Goal: Browse casually

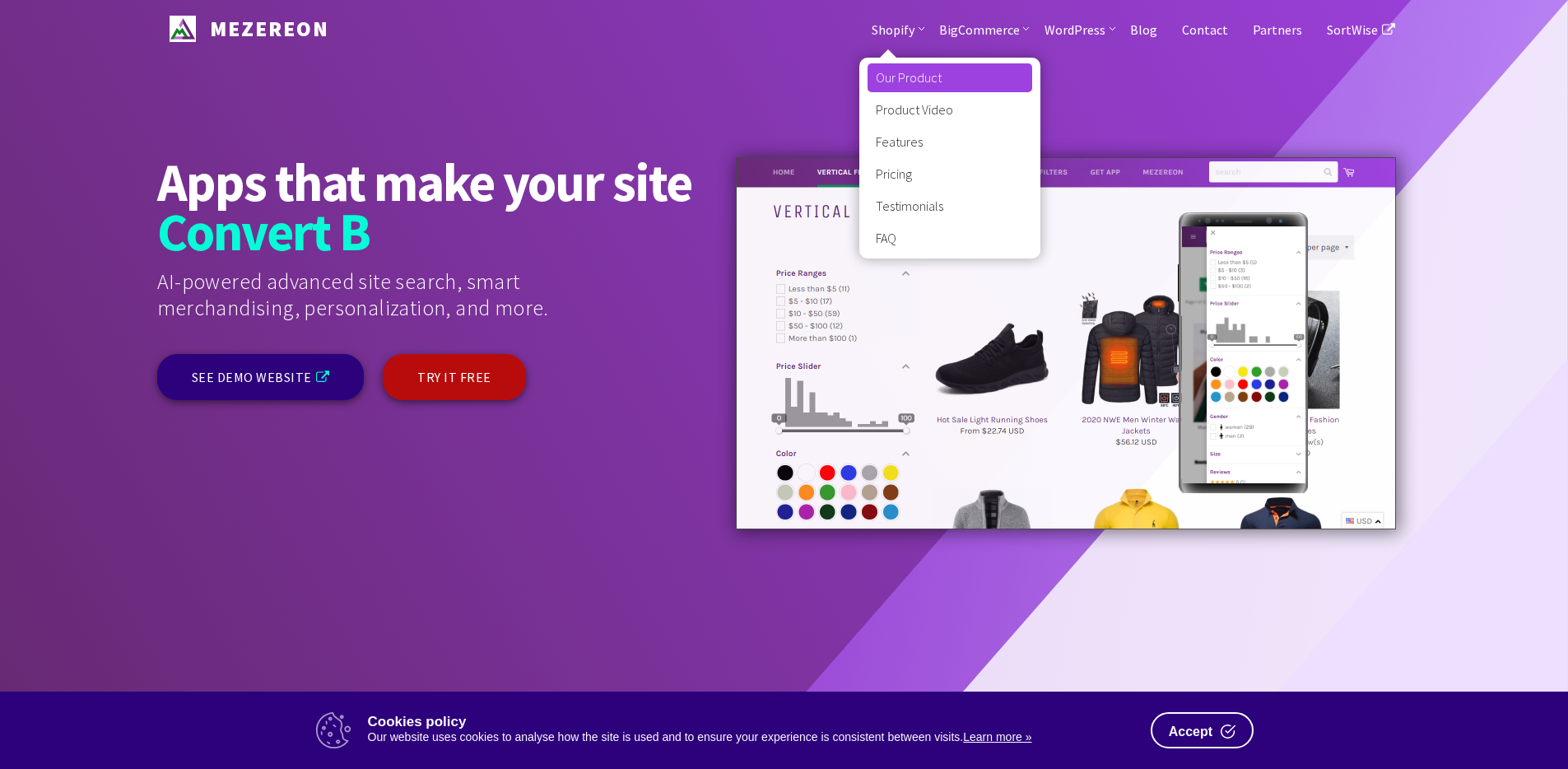
click at [904, 88] on link "Our Product" at bounding box center [950, 78] width 165 height 29
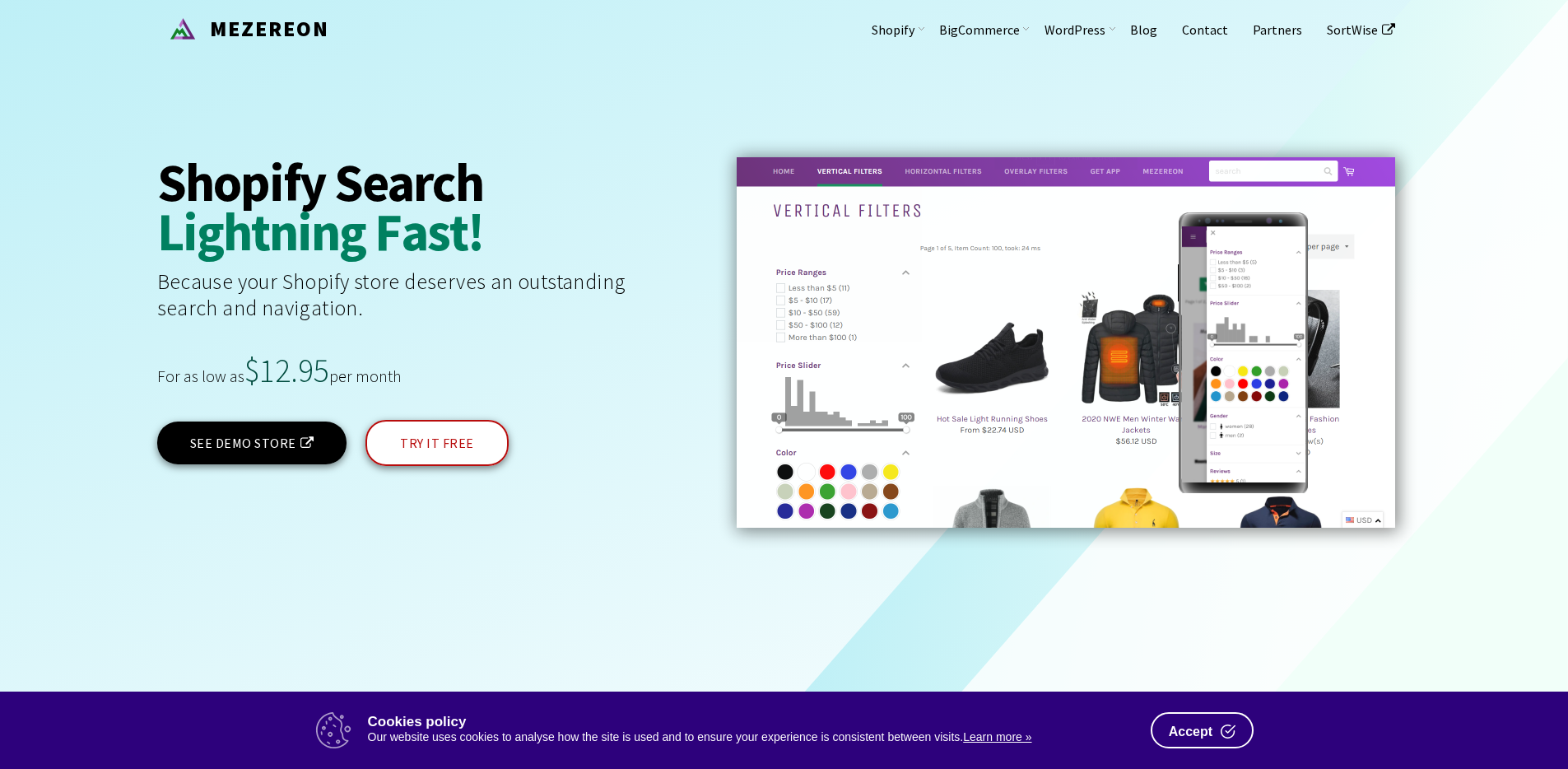
click at [411, 445] on link "TRY IT FREE" at bounding box center [437, 443] width 144 height 46
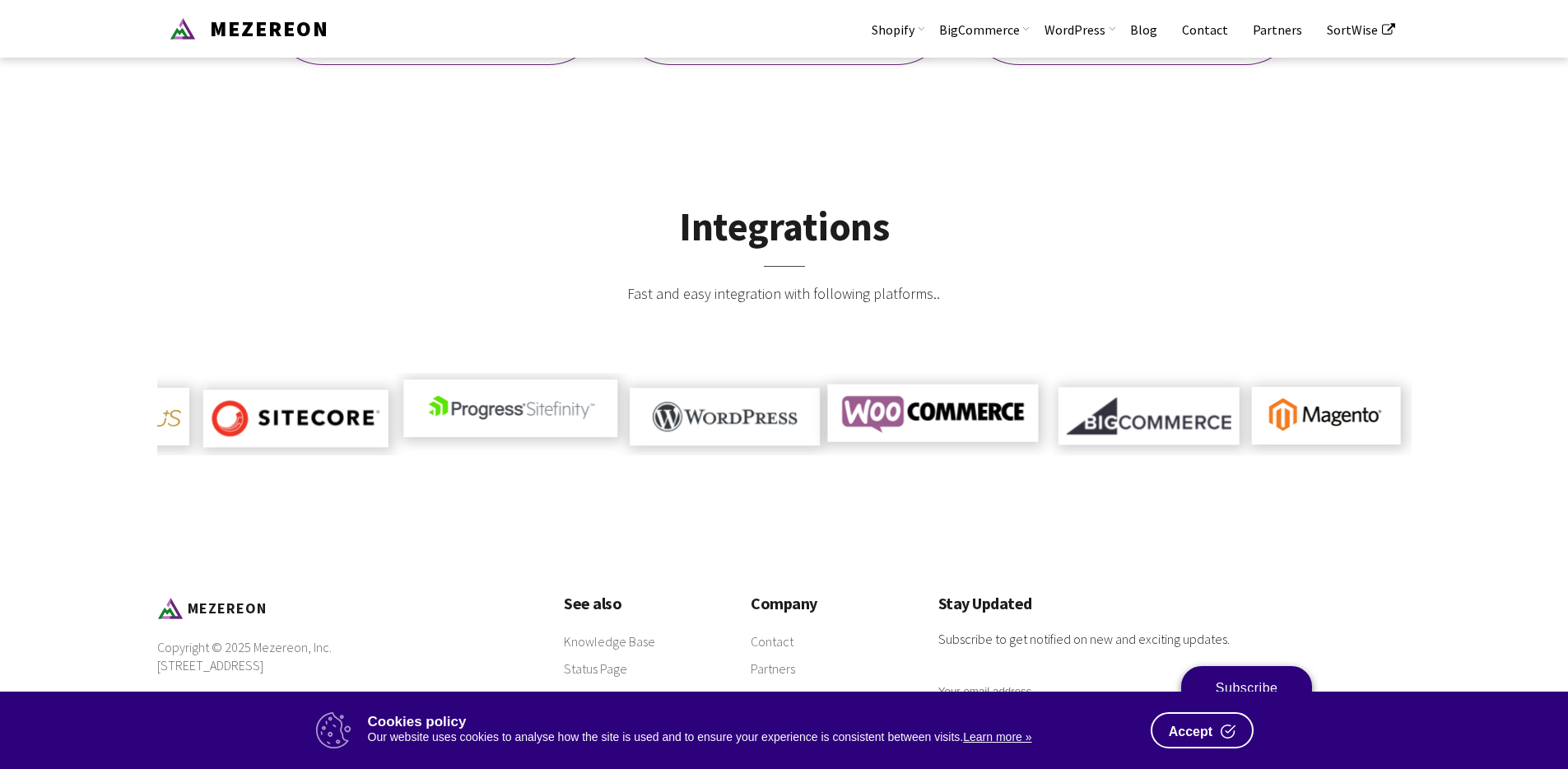
scroll to position [1172, 0]
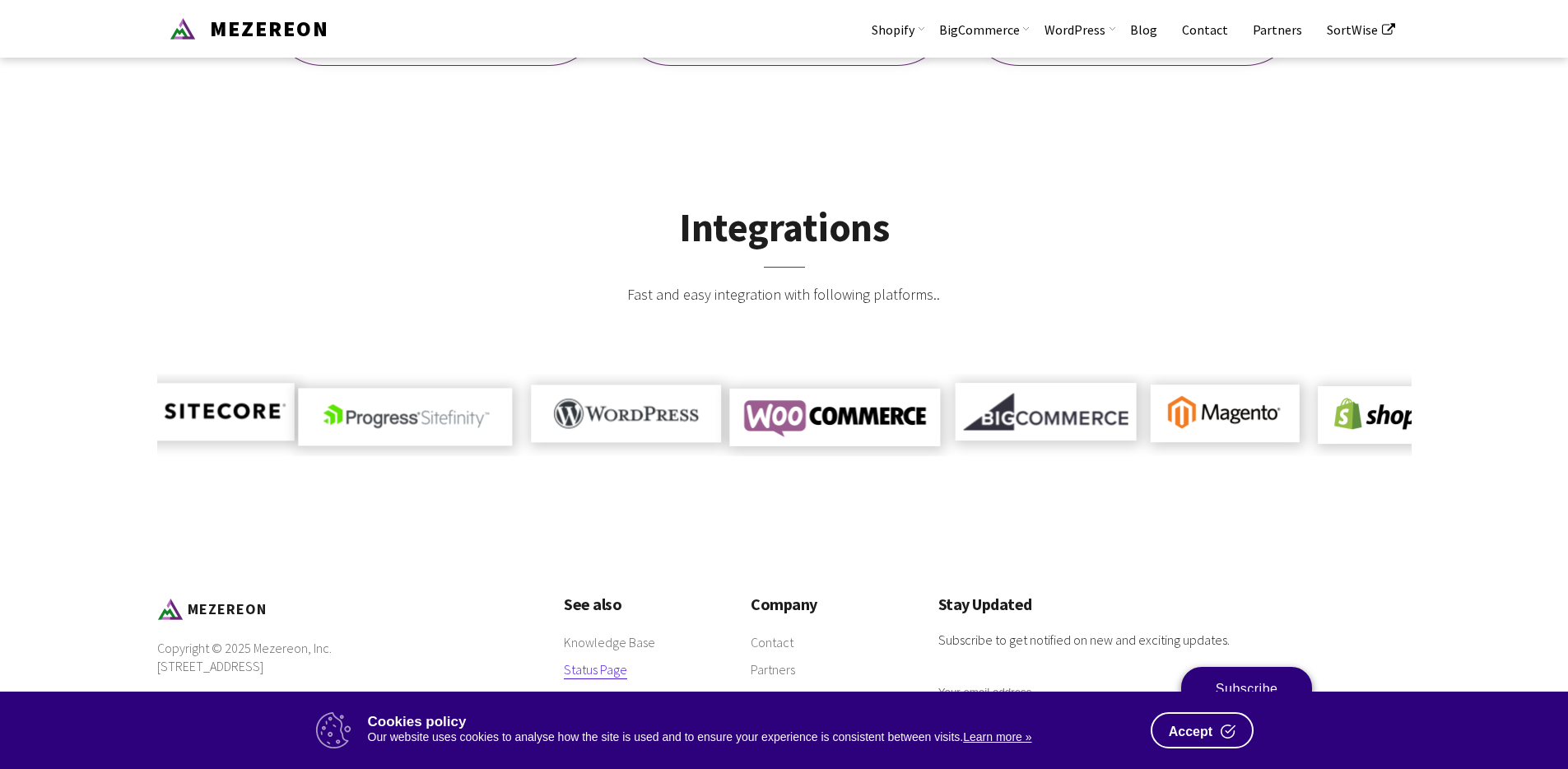
click at [612, 660] on link "Status Page" at bounding box center [595, 670] width 64 height 19
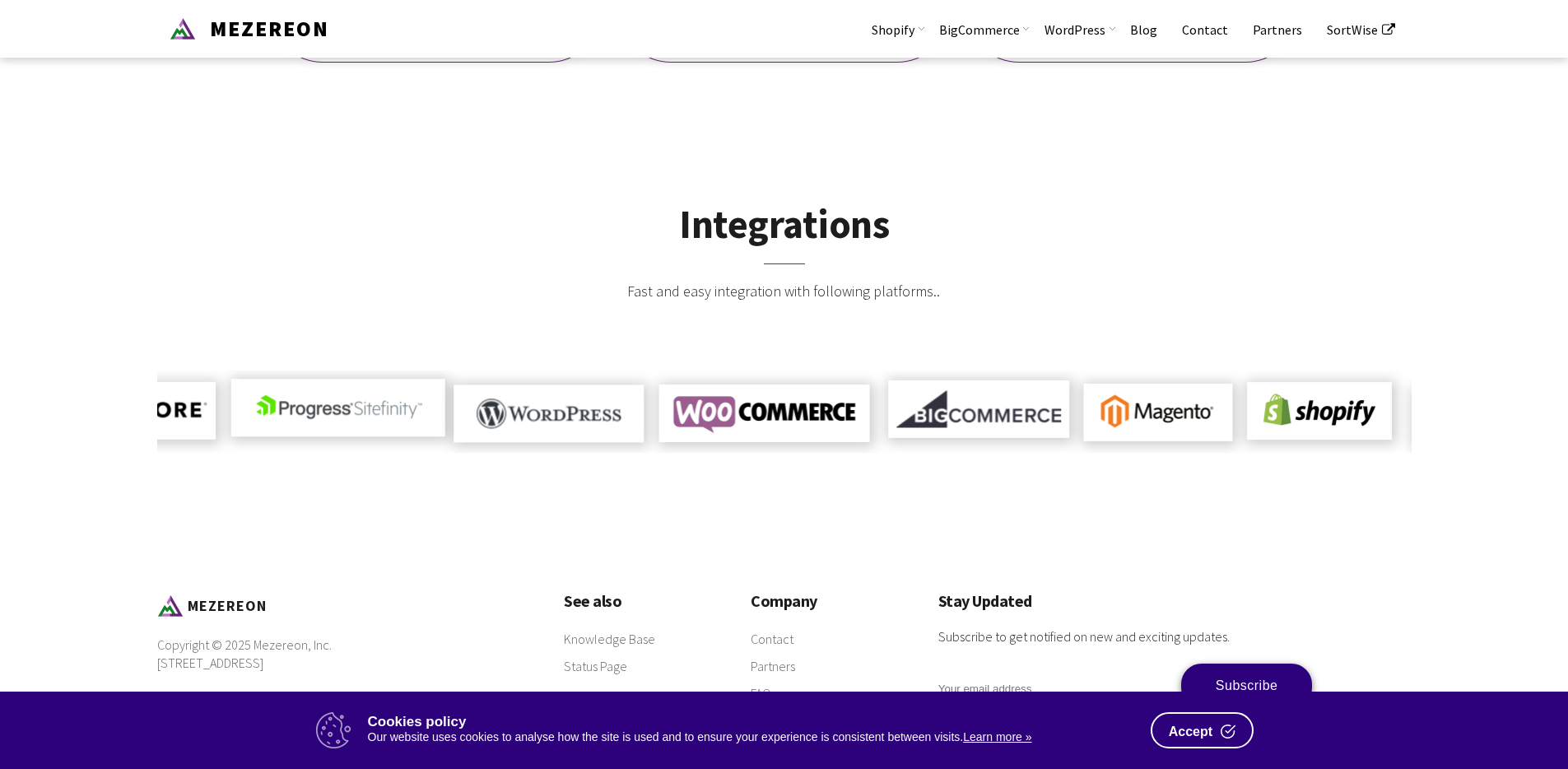
scroll to position [1175, 0]
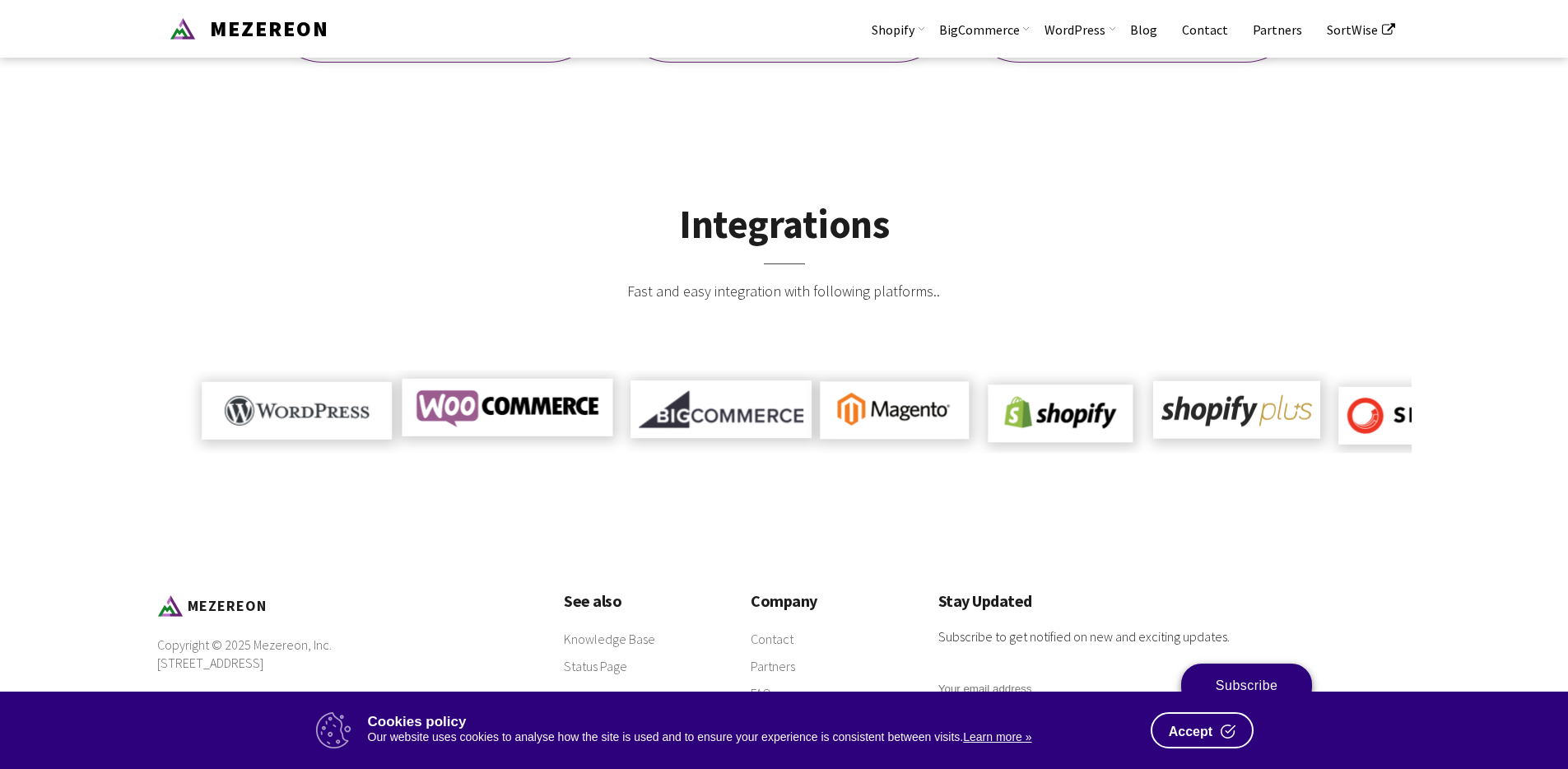
click at [1217, 746] on button "Accept" at bounding box center [1202, 730] width 103 height 37
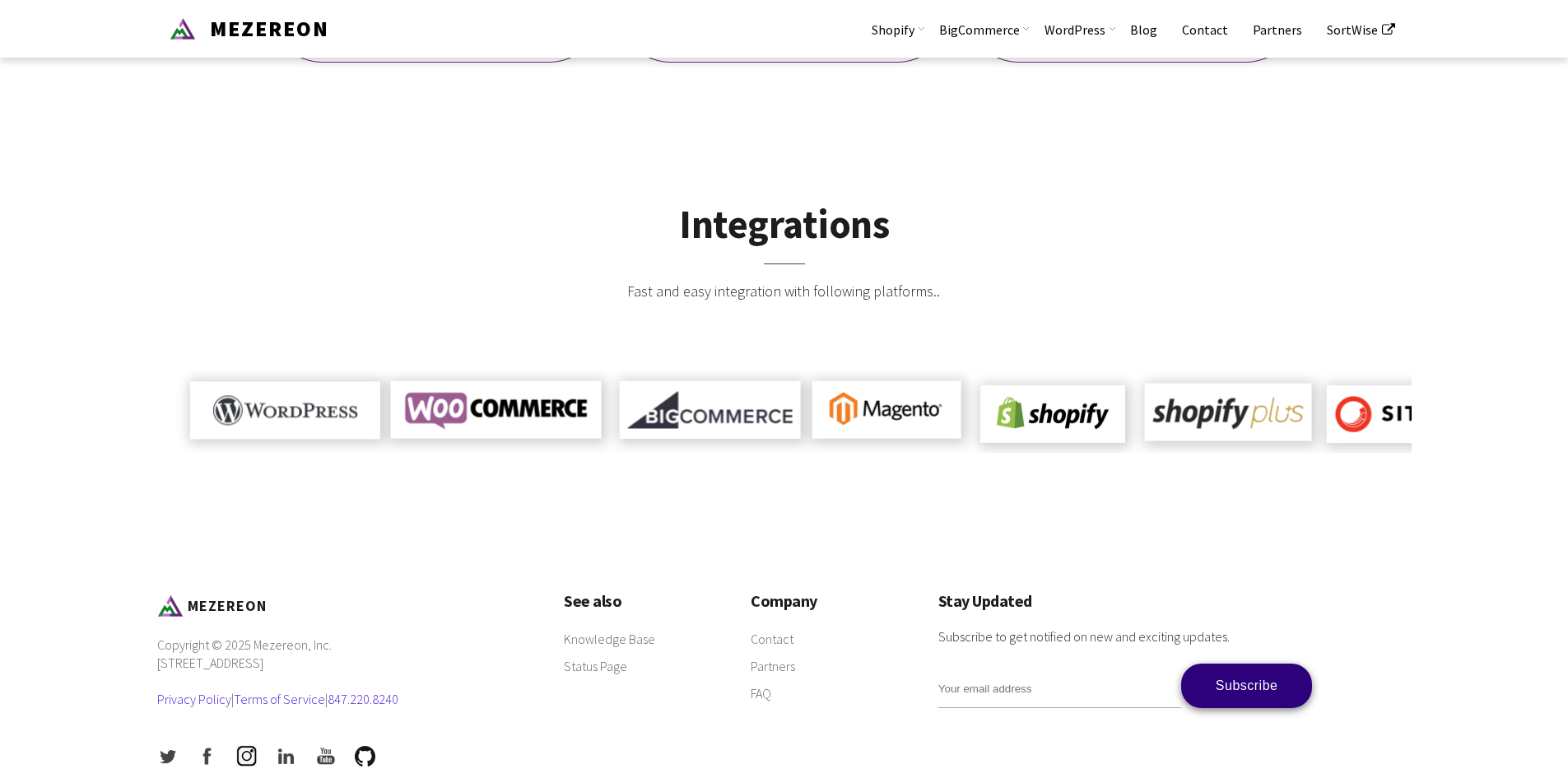
click at [1188, 727] on div "MEZEREON Copyright © 2025 Mezereon, Inc. [STREET_ADDRESS] Privacy Policy | Term…" at bounding box center [784, 691] width 1255 height 196
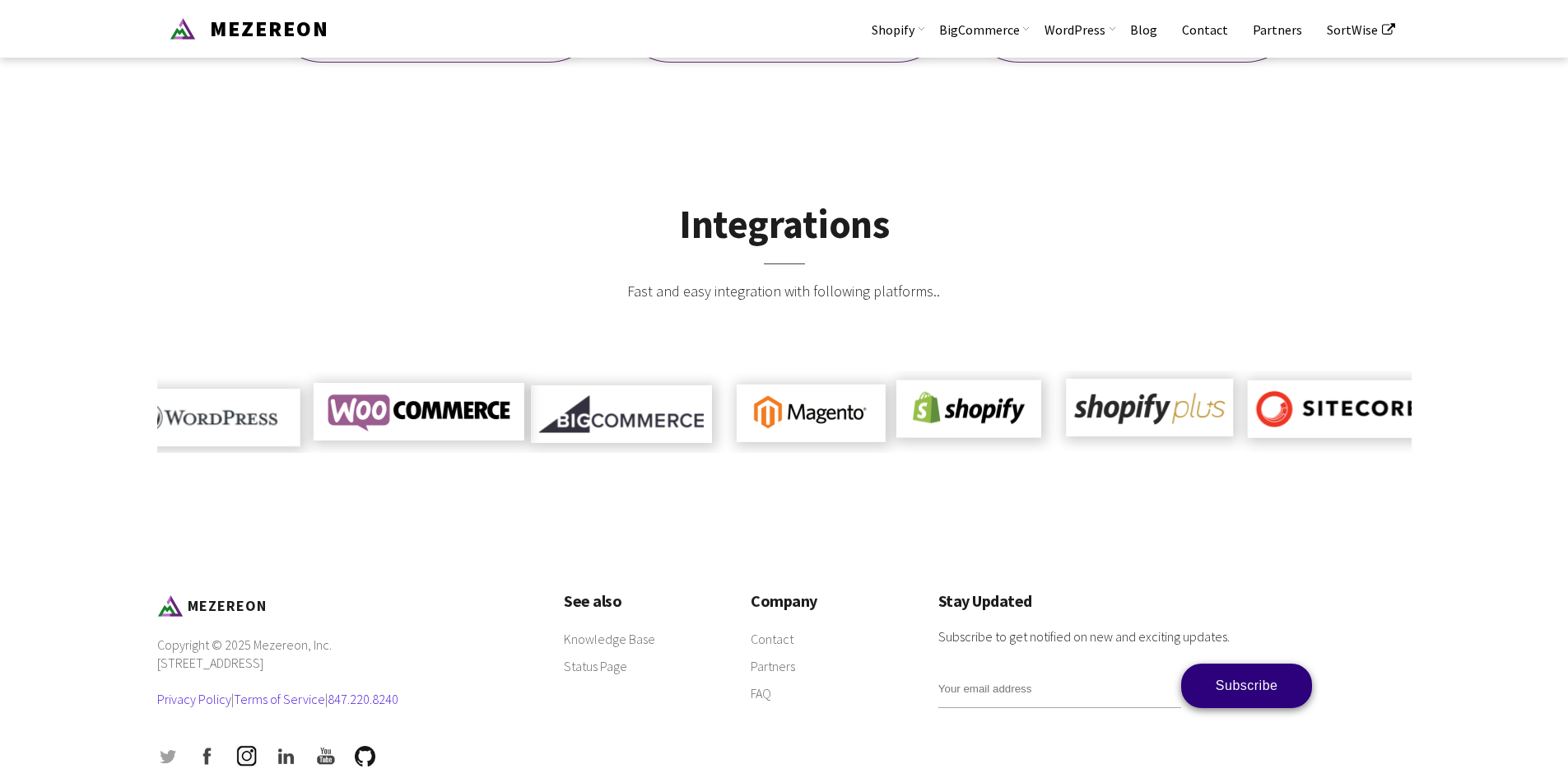
click at [172, 746] on img at bounding box center [167, 756] width 20 height 20
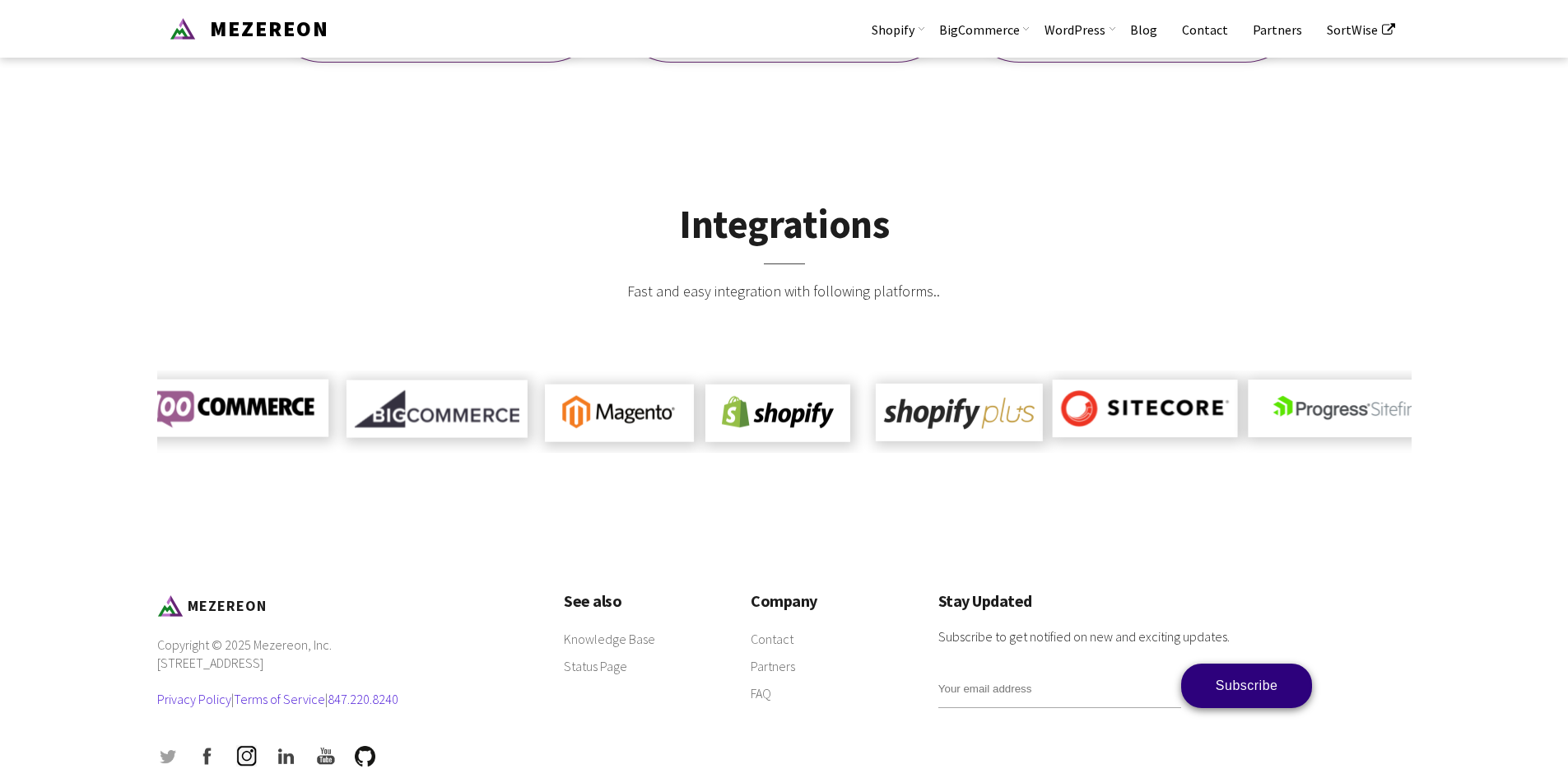
click at [167, 746] on img at bounding box center [167, 756] width 20 height 20
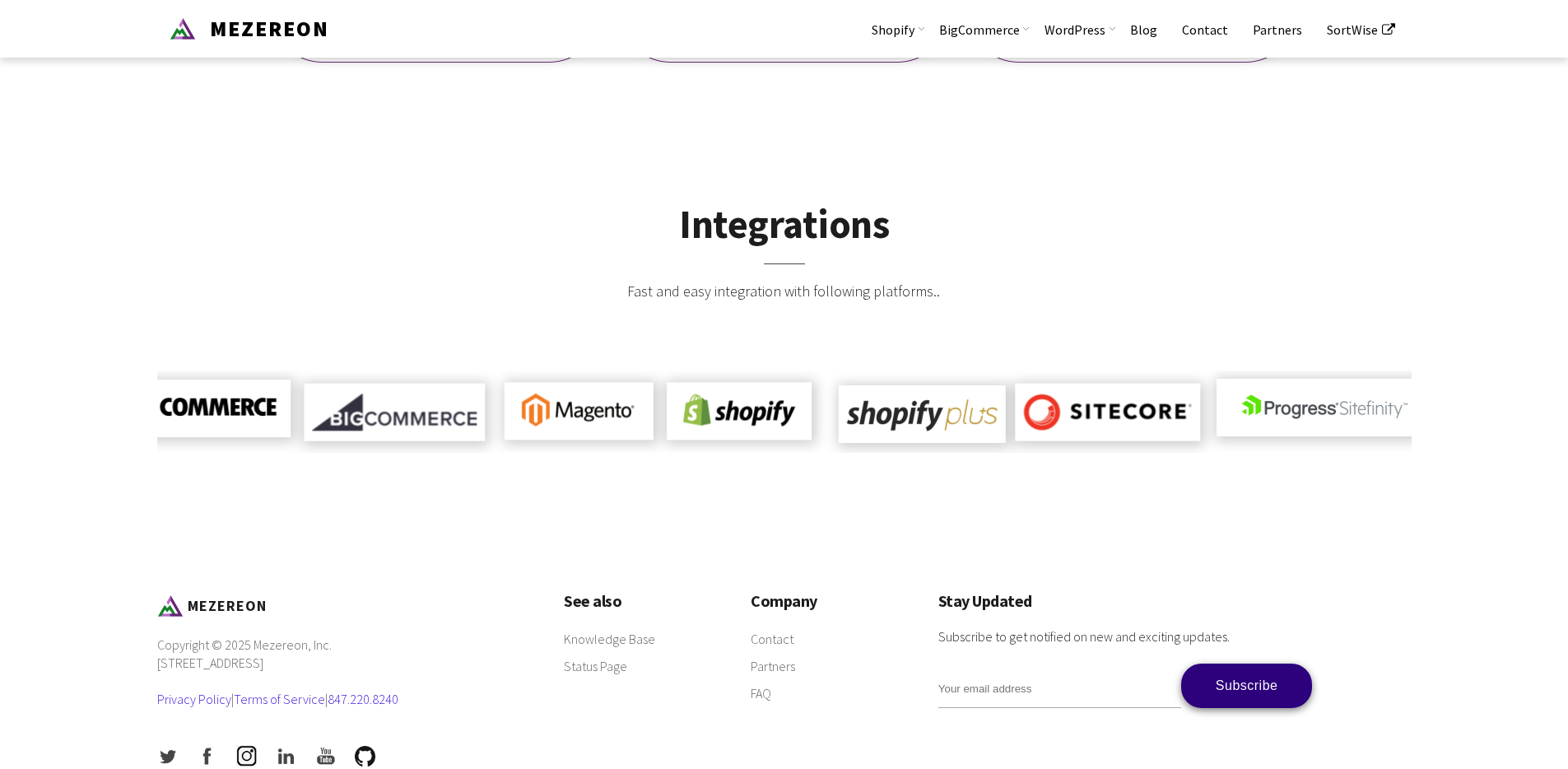
scroll to position [0, 0]
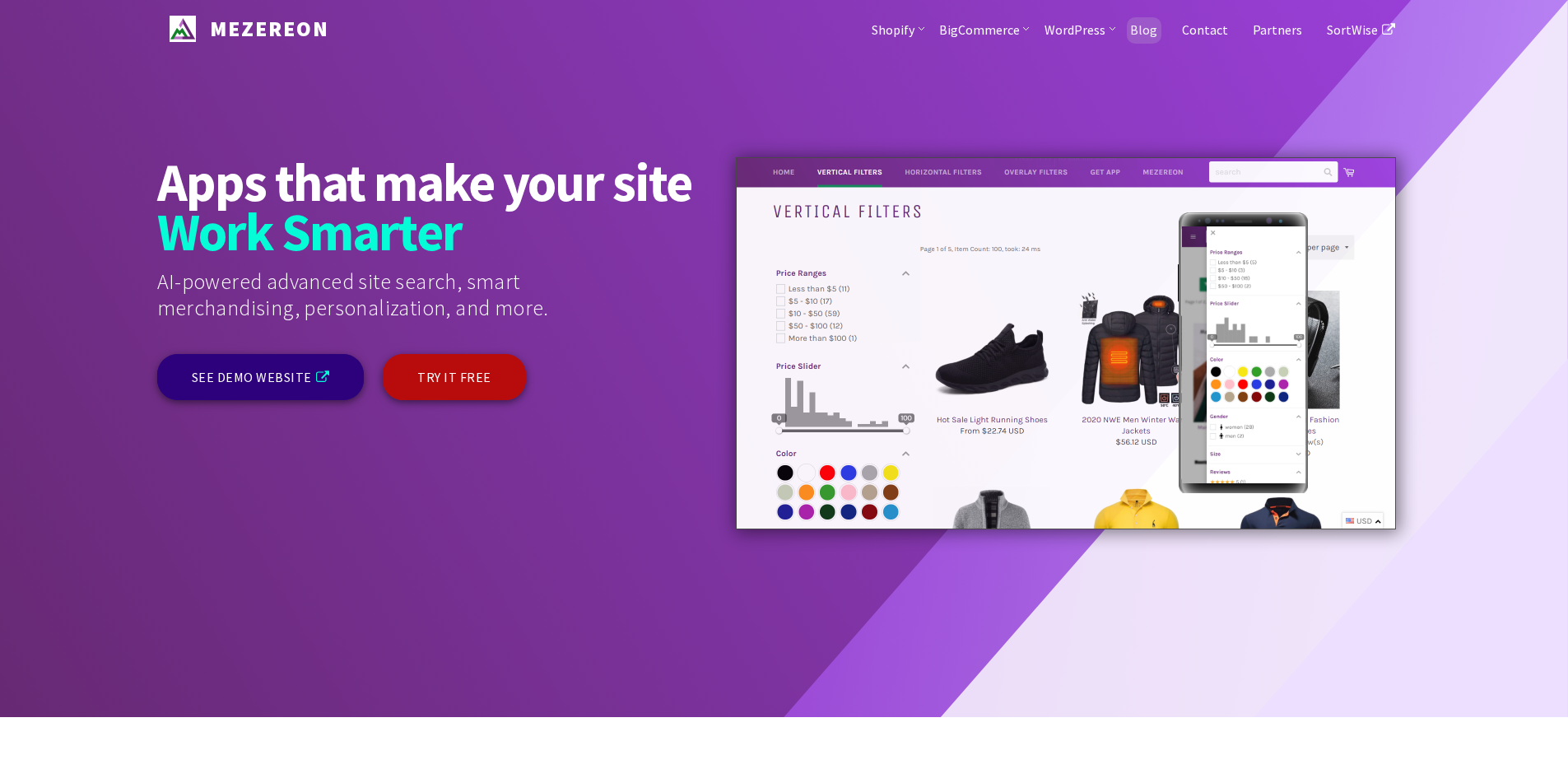
click at [1163, 35] on link "Blog" at bounding box center [1143, 29] width 52 height 58
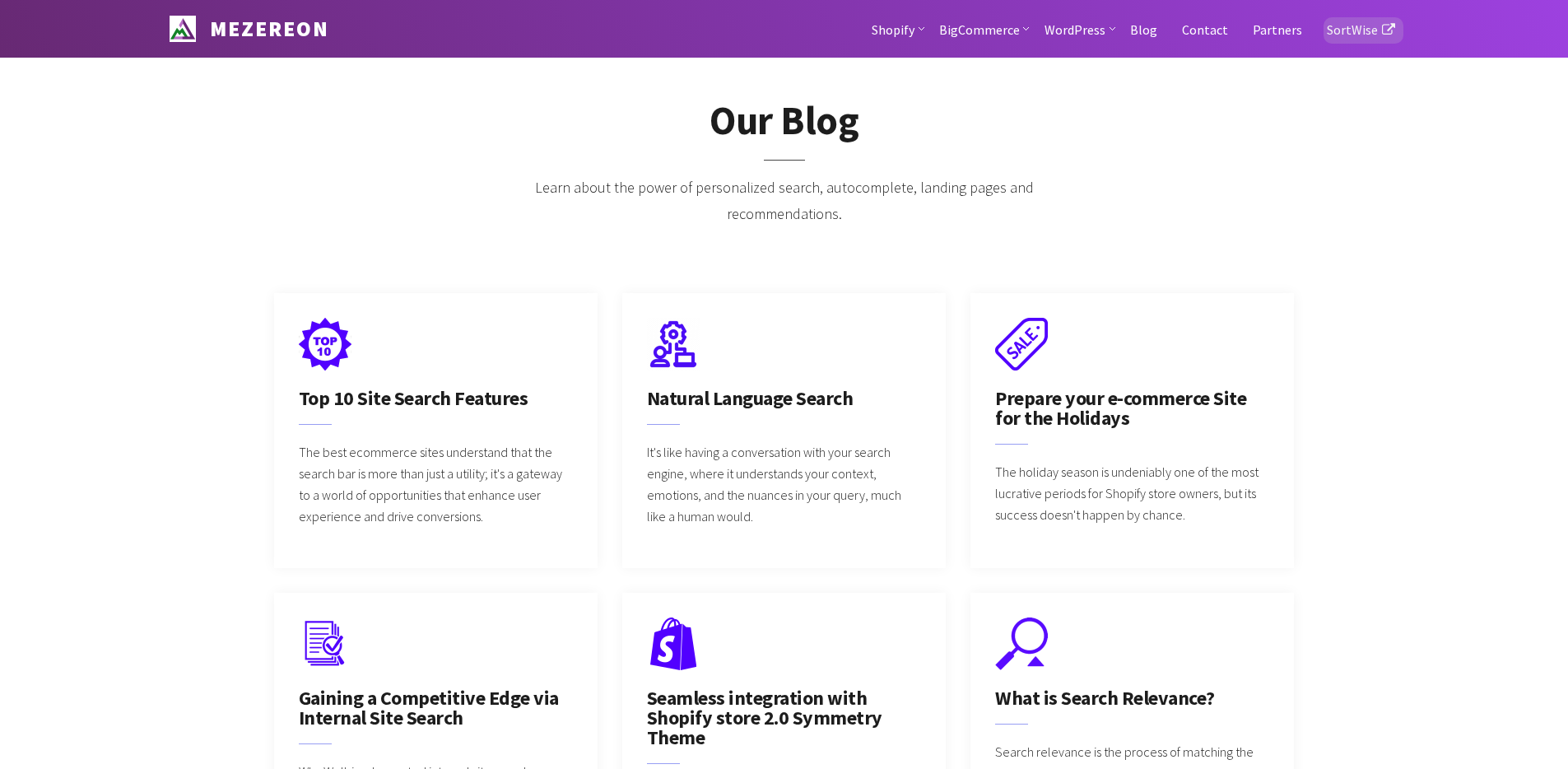
click at [1378, 31] on link "SortWise" at bounding box center [1363, 29] width 97 height 58
